Goal: Task Accomplishment & Management: Complete application form

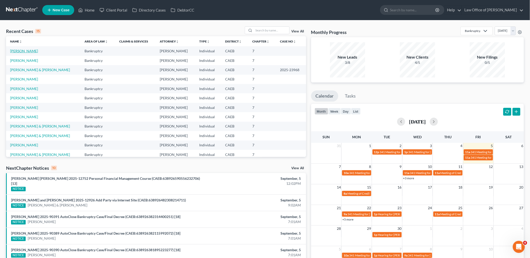
click at [25, 49] on link "[PERSON_NAME]" at bounding box center [24, 51] width 28 height 4
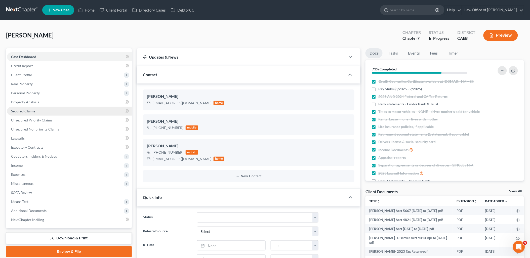
scroll to position [504, 0]
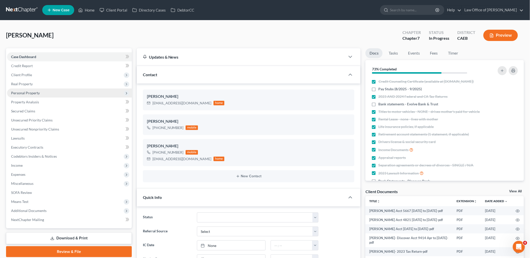
click at [26, 89] on span "Personal Property" at bounding box center [69, 93] width 125 height 9
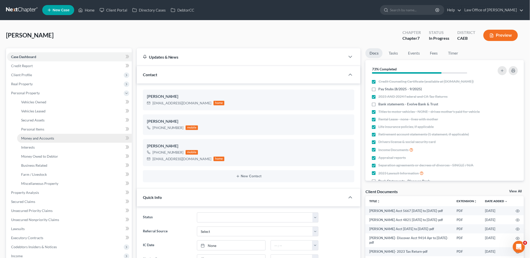
click at [34, 136] on span "Money and Accounts" at bounding box center [37, 138] width 33 height 4
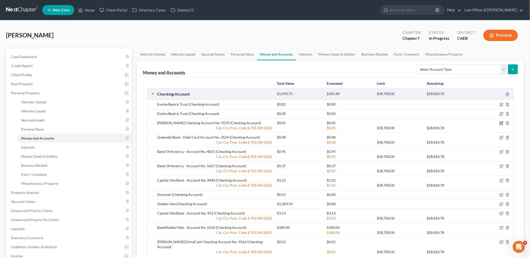
click at [502, 124] on icon "button" at bounding box center [501, 123] width 4 height 4
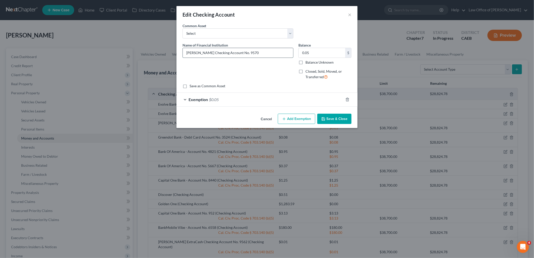
drag, startPoint x: 209, startPoint y: 53, endPoint x: 220, endPoint y: 49, distance: 11.6
click at [209, 53] on input "[PERSON_NAME] Checking Account No. 9570" at bounding box center [238, 53] width 110 height 10
paste input "Evolve Bank & Trust"
type input "[PERSON_NAME] Checking/Evolve Bank & Trust - Account No. 9570"
click at [338, 120] on button "Save & Close" at bounding box center [334, 119] width 34 height 11
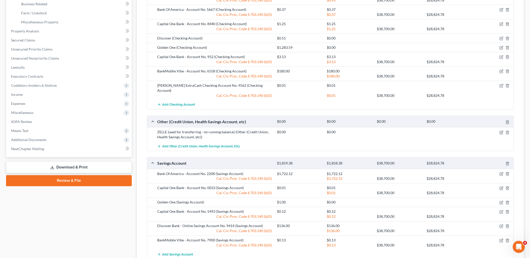
scroll to position [149, 0]
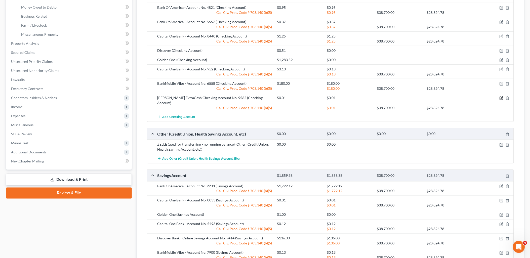
click at [501, 97] on icon "button" at bounding box center [501, 98] width 4 height 4
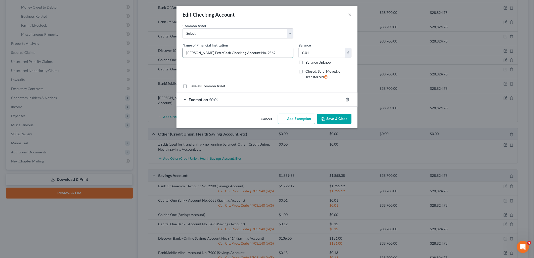
drag, startPoint x: 211, startPoint y: 52, endPoint x: 217, endPoint y: 54, distance: 6.1
paste input "Evolve Bank & Trust"
type input "[PERSON_NAME] / Evolve Bank & Trust: Checking Account No. 9562"
click at [328, 122] on button "Save & Close" at bounding box center [334, 119] width 34 height 11
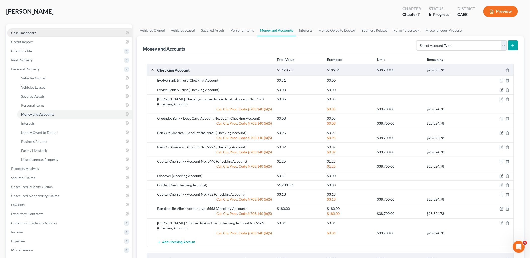
scroll to position [0, 0]
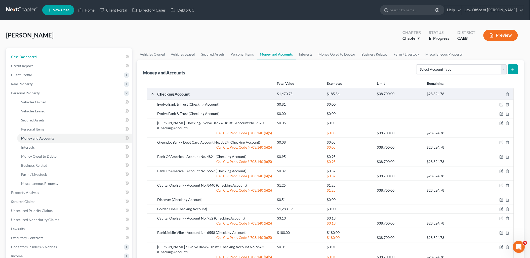
drag, startPoint x: 28, startPoint y: 60, endPoint x: 430, endPoint y: 86, distance: 403.1
click at [27, 60] on link "Case Dashboard" at bounding box center [69, 56] width 125 height 9
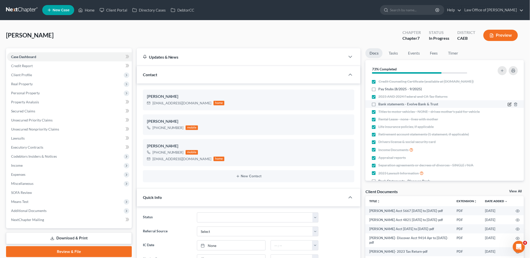
click at [508, 103] on icon "button" at bounding box center [509, 104] width 3 height 3
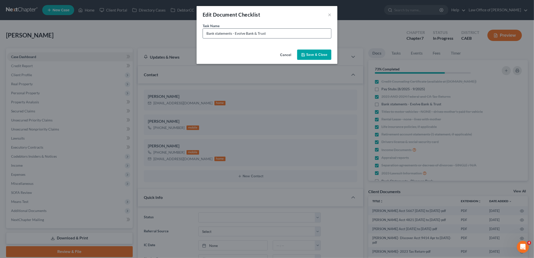
click at [297, 34] on input "Bank statements - Evolve Bank & Trust" at bounding box center [267, 34] width 128 height 10
type input "Bank statements - Evolve Bank & Trust - same as [PERSON_NAME]"
drag, startPoint x: 314, startPoint y: 56, endPoint x: 449, endPoint y: 109, distance: 145.2
click at [314, 56] on button "Save & Close" at bounding box center [314, 55] width 34 height 11
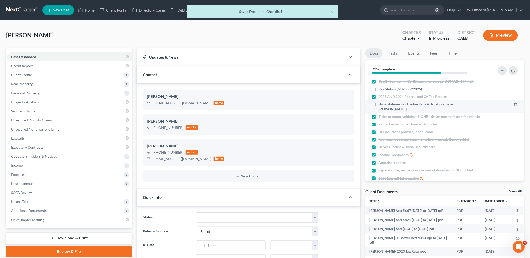
click at [378, 104] on label "Bank statements - Evolve Bank & Trust - same as [PERSON_NAME]" at bounding box center [428, 107] width 101 height 10
click at [380, 104] on input "Bank statements - Evolve Bank & Trust - same as [PERSON_NAME]" at bounding box center [381, 103] width 3 height 3
checkbox input "true"
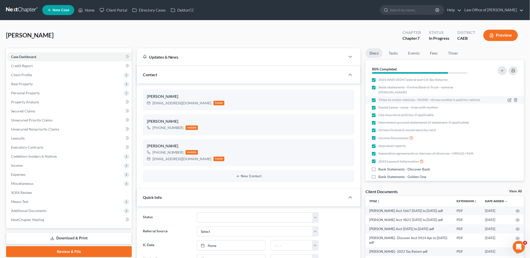
scroll to position [24, 0]
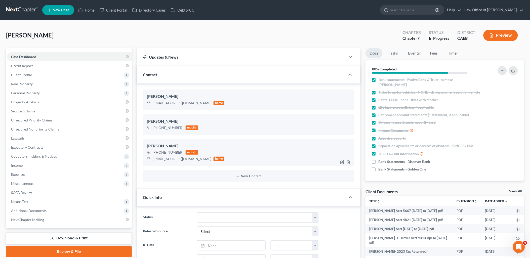
drag, startPoint x: 516, startPoint y: 191, endPoint x: 196, endPoint y: 141, distance: 323.3
click at [516, 191] on link "View All" at bounding box center [515, 192] width 13 height 4
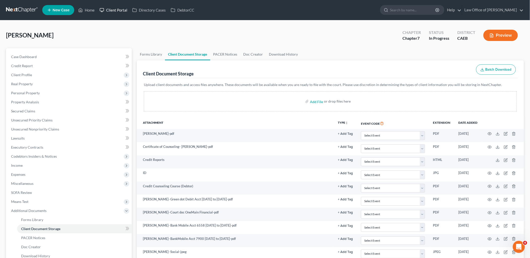
click at [117, 9] on link "Client Portal" at bounding box center [113, 10] width 33 height 9
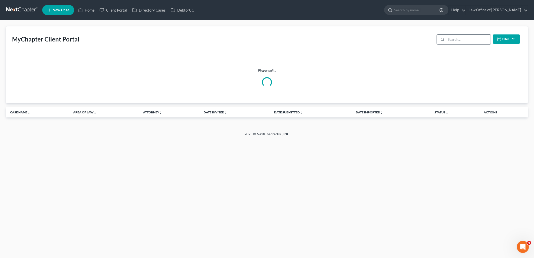
click at [461, 41] on input "search" at bounding box center [468, 40] width 45 height 10
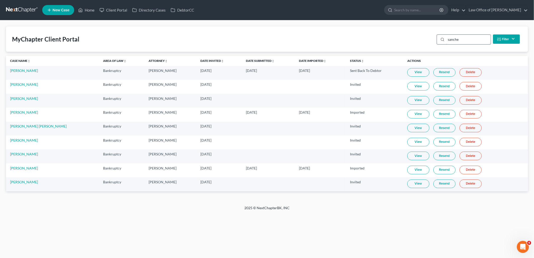
type input "sanche"
click at [413, 170] on link "View" at bounding box center [418, 170] width 22 height 9
click at [86, 11] on link "Home" at bounding box center [86, 10] width 21 height 9
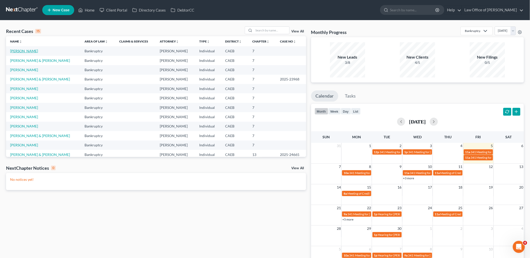
click at [27, 52] on link "[PERSON_NAME]" at bounding box center [24, 51] width 28 height 4
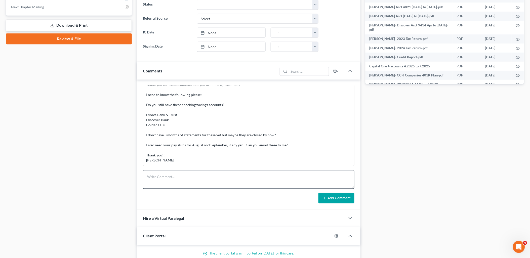
scroll to position [223, 0]
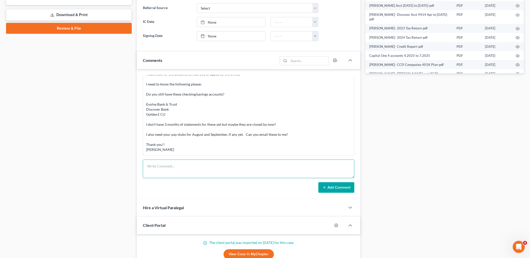
click at [195, 165] on textarea at bounding box center [249, 169] width 212 height 19
paste textarea "Thank you! I updated [PERSON_NAME] / Evolve. I double checked and still don't s…"
type textarea "Thank you! I updated [PERSON_NAME] / Evolve. I double checked and still don't s…"
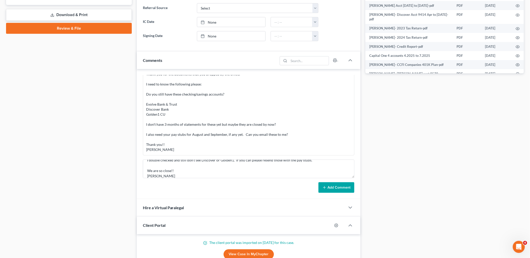
click at [335, 192] on button "Add Comment" at bounding box center [336, 187] width 36 height 11
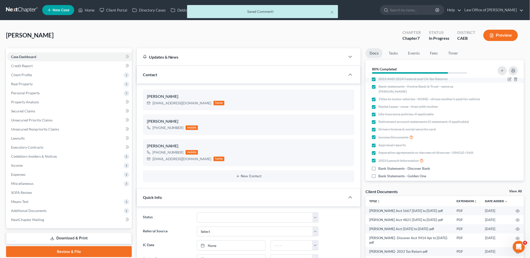
scroll to position [24, 0]
